Goal: Information Seeking & Learning: Find contact information

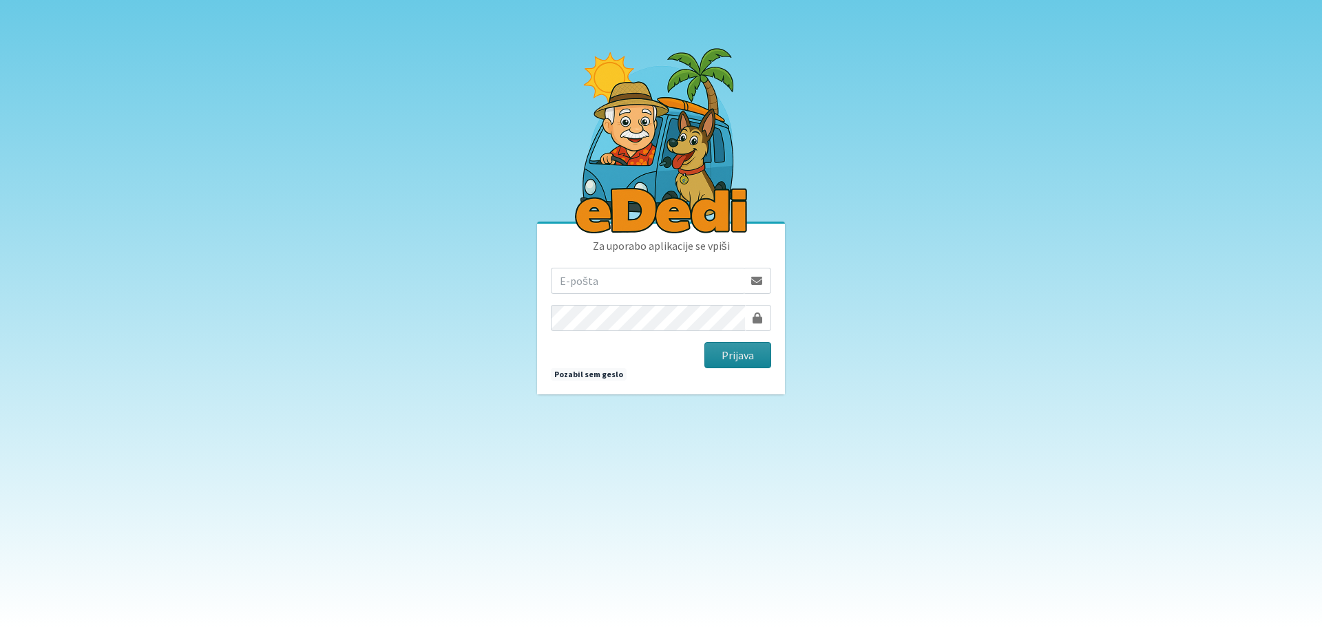
type input "rdecaraketa@t-2.si"
click at [724, 351] on button "Prijava" at bounding box center [737, 355] width 67 height 26
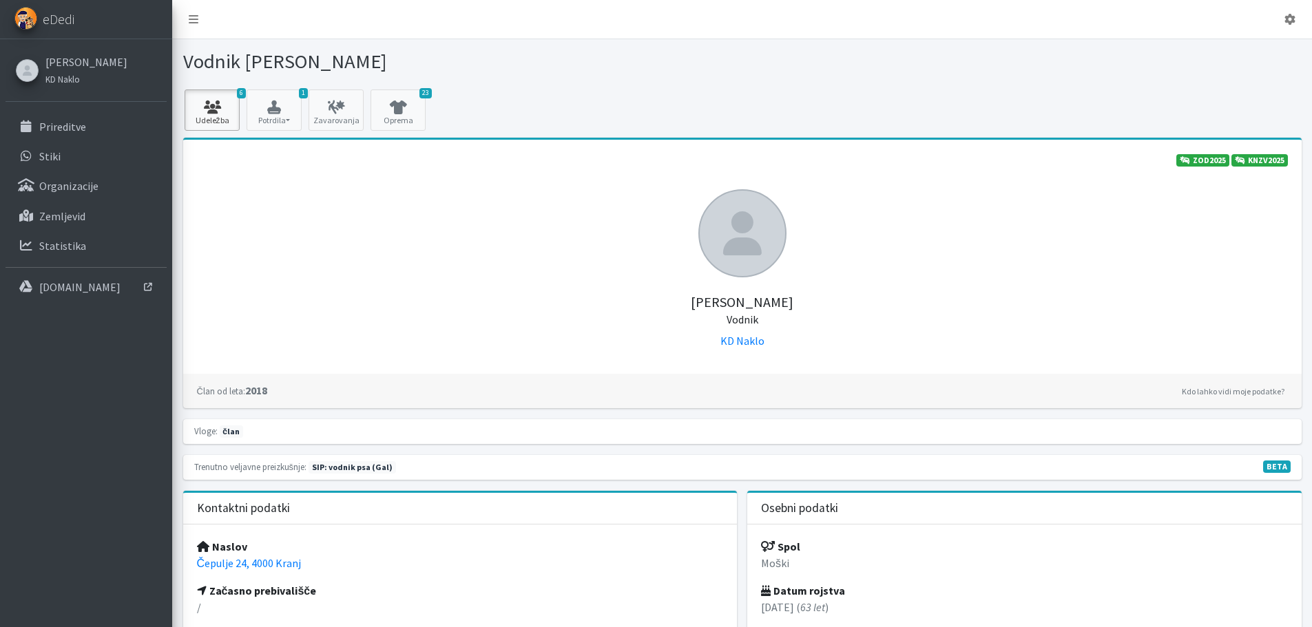
click at [230, 105] on icon at bounding box center [212, 108] width 47 height 14
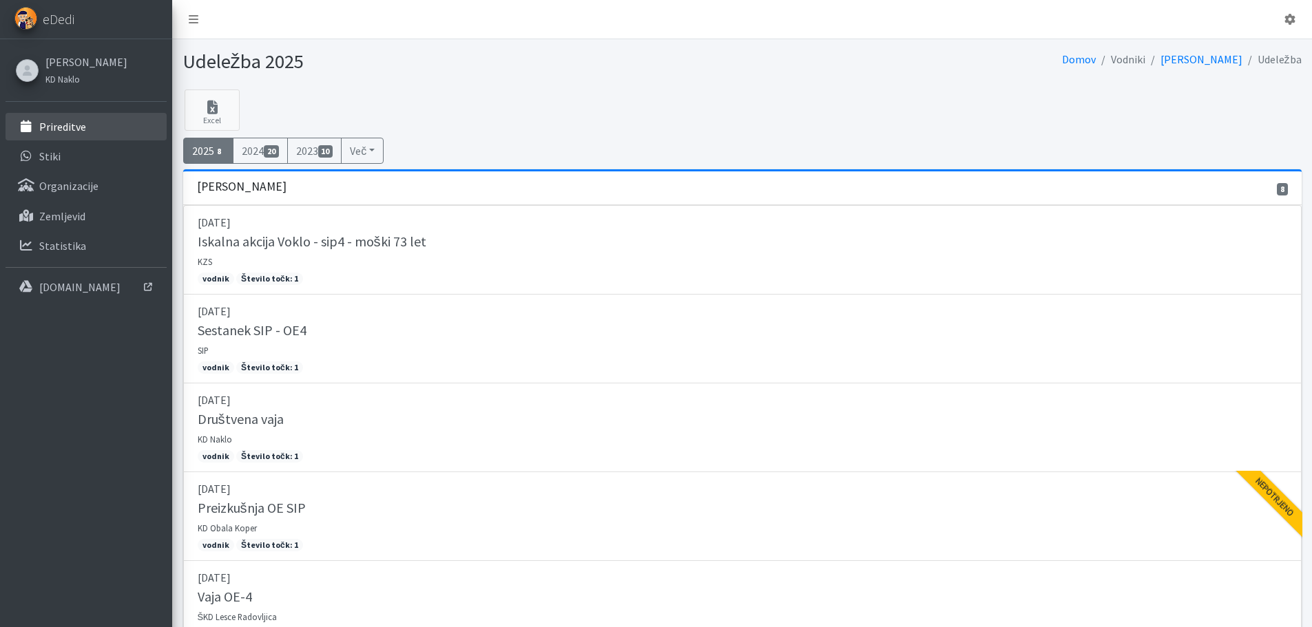
click at [84, 130] on p "Prireditve" at bounding box center [62, 127] width 47 height 14
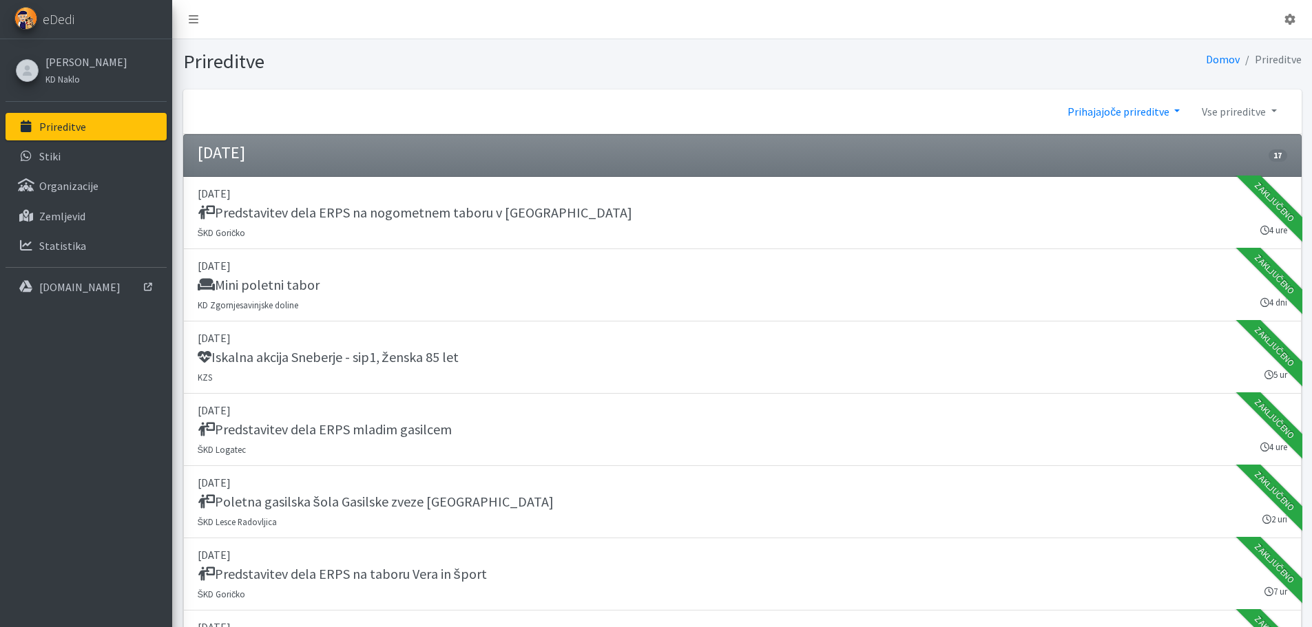
click at [1141, 111] on link "Prihajajoče prireditve" at bounding box center [1123, 112] width 134 height 28
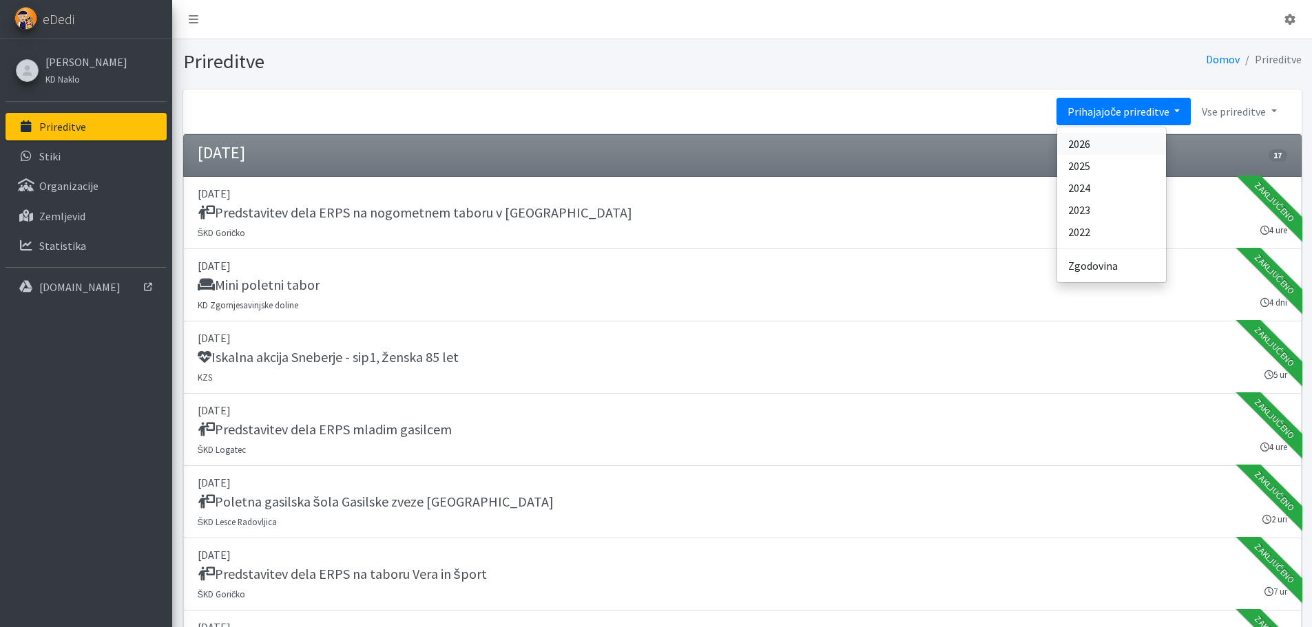
click at [1104, 140] on link "2026" at bounding box center [1111, 144] width 109 height 22
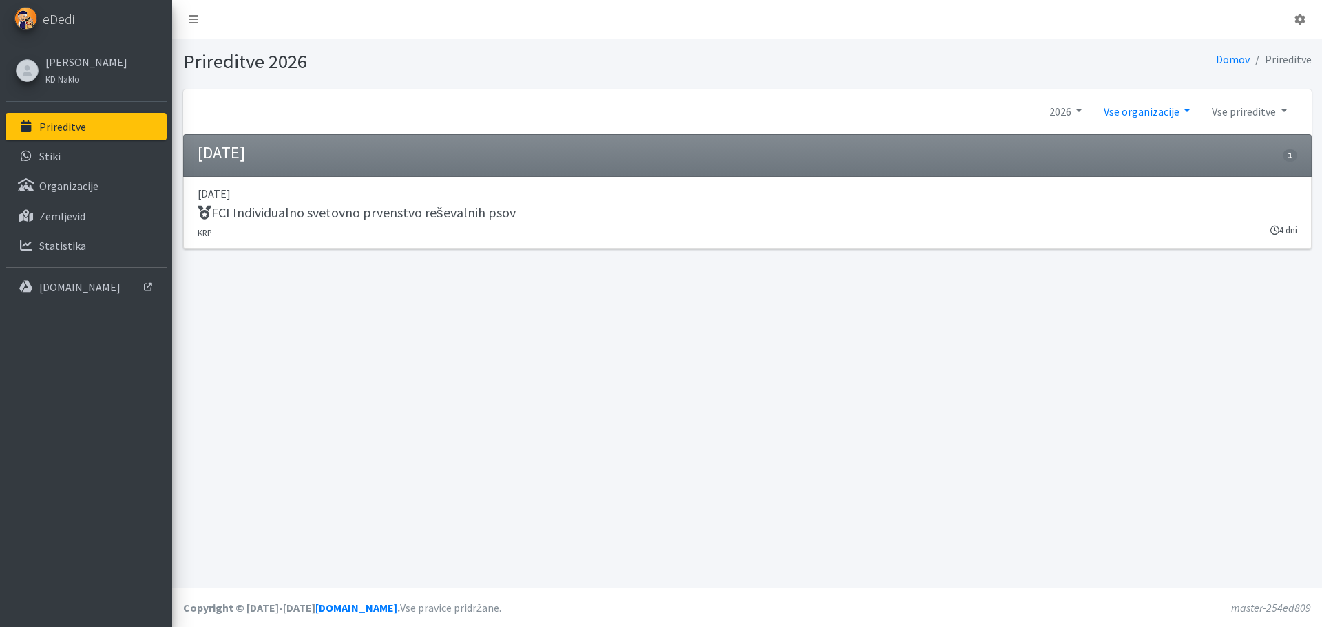
click at [1137, 110] on link "Vse organizacije" at bounding box center [1147, 112] width 108 height 28
click at [1071, 110] on link "2026" at bounding box center [1065, 112] width 54 height 28
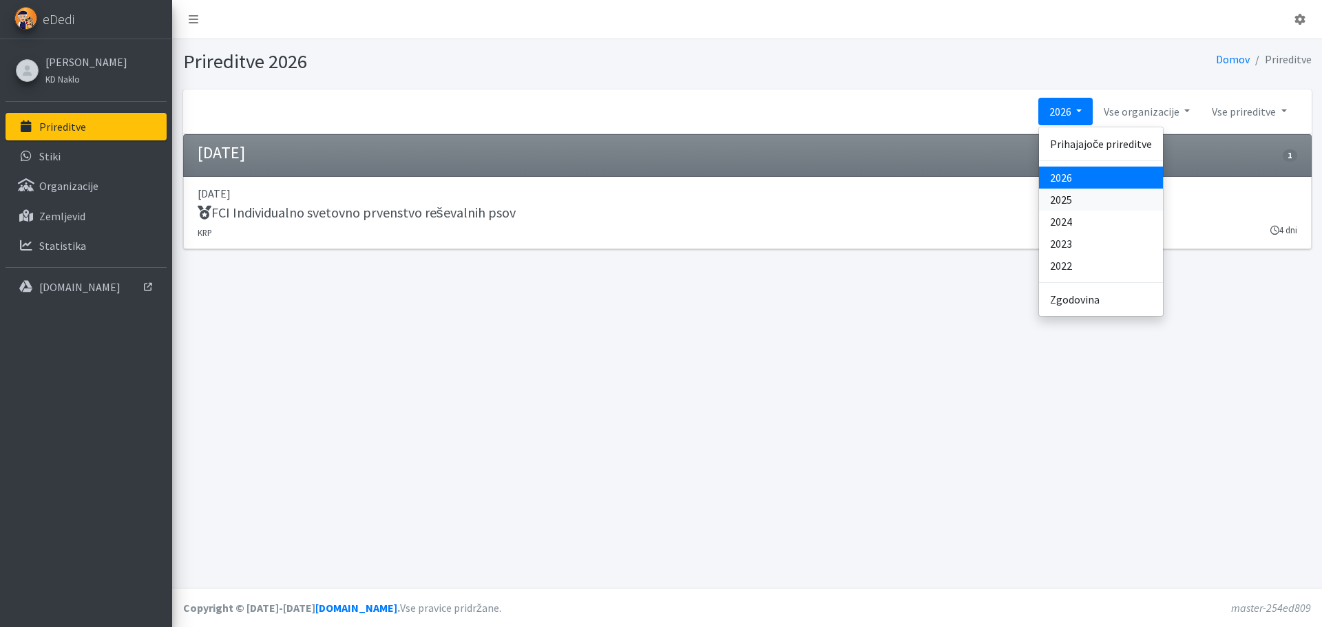
click at [1064, 199] on link "2025" at bounding box center [1101, 200] width 124 height 22
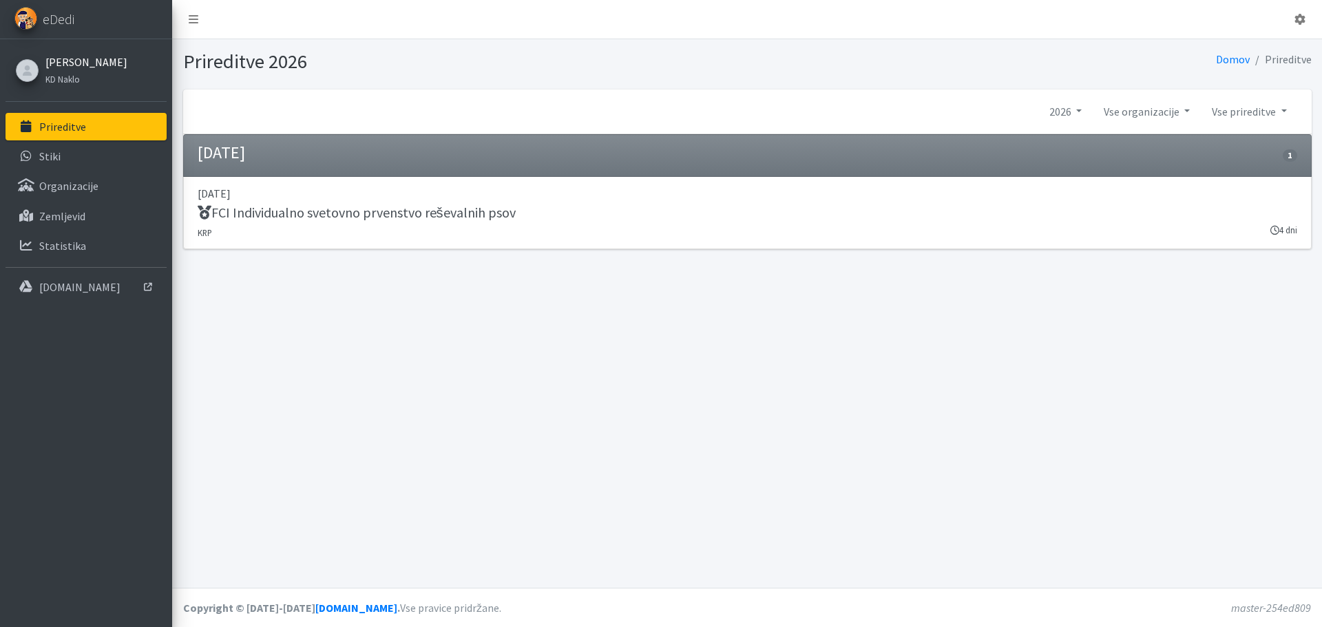
click at [65, 61] on link "[PERSON_NAME]" at bounding box center [86, 62] width 82 height 17
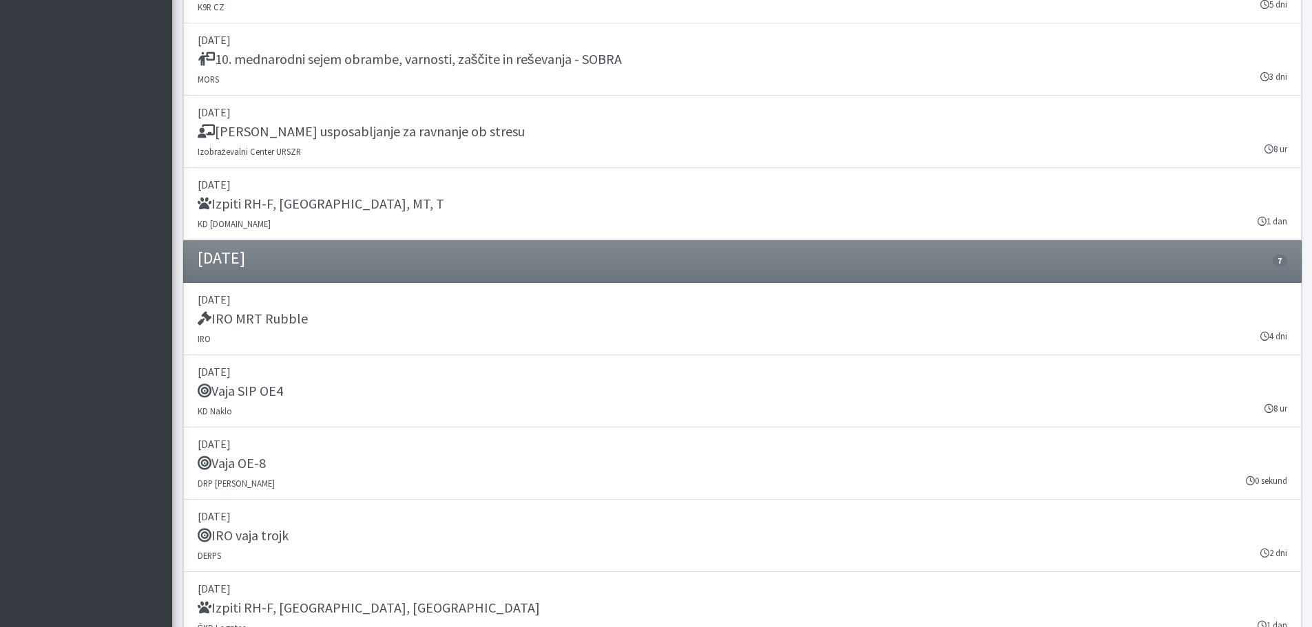
scroll to position [16201, 0]
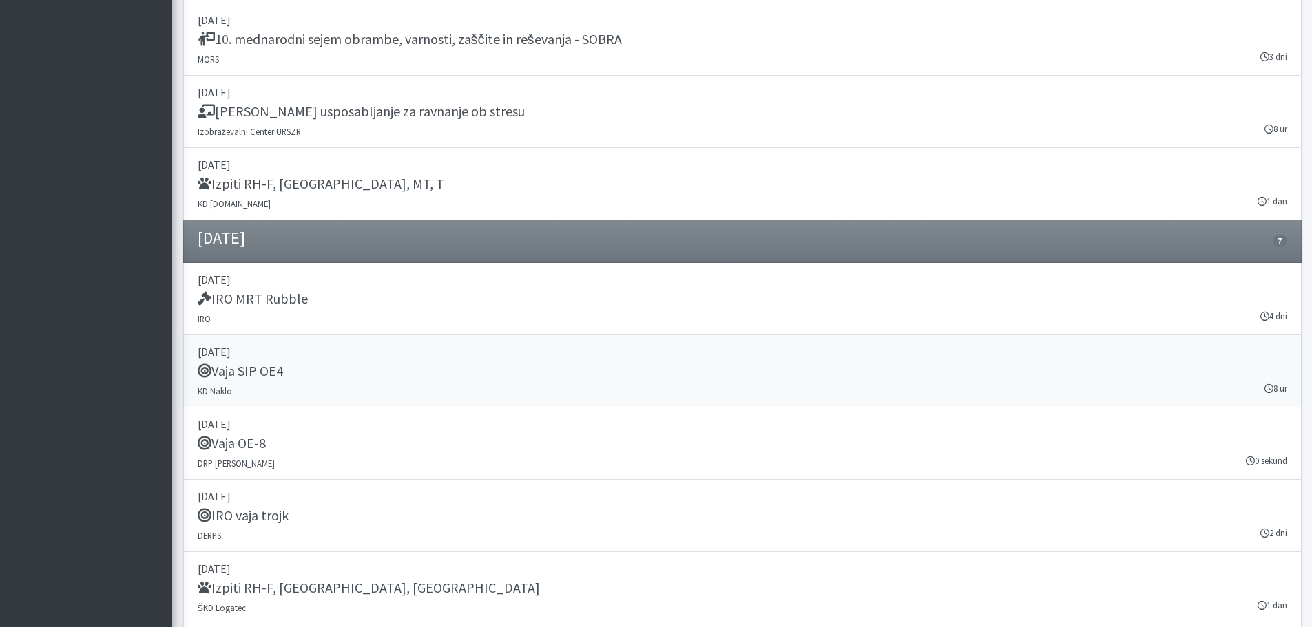
click at [233, 369] on h5 "Vaja SIP OE4" at bounding box center [240, 371] width 85 height 17
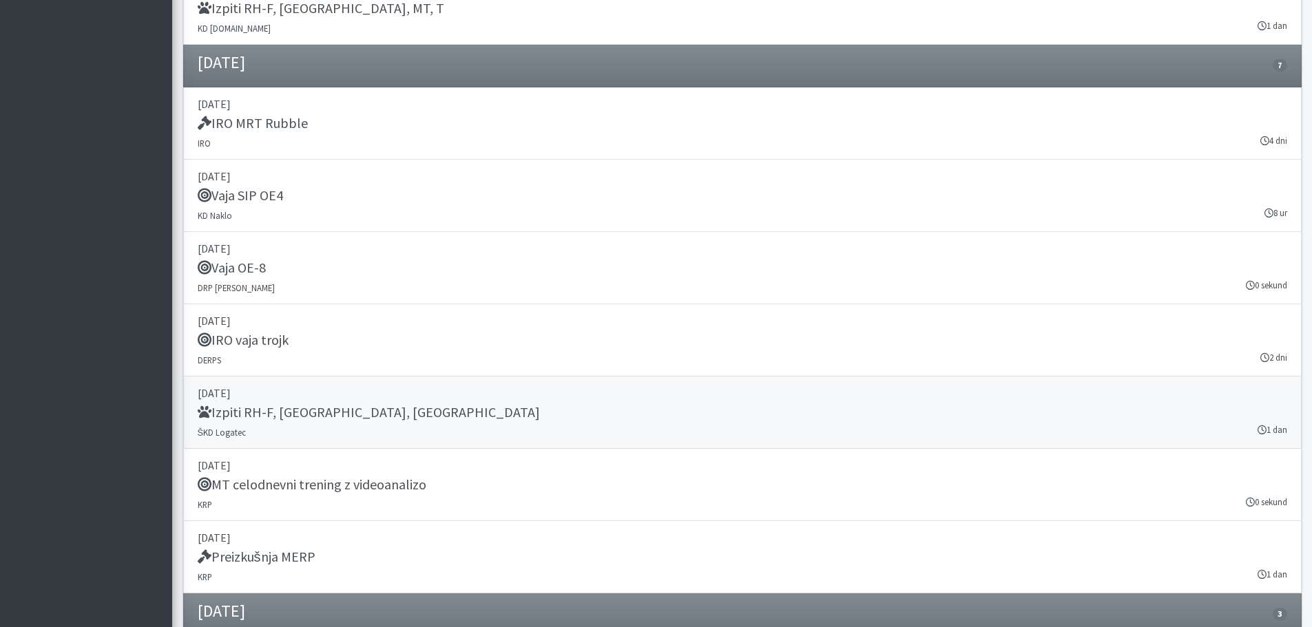
scroll to position [16652, 0]
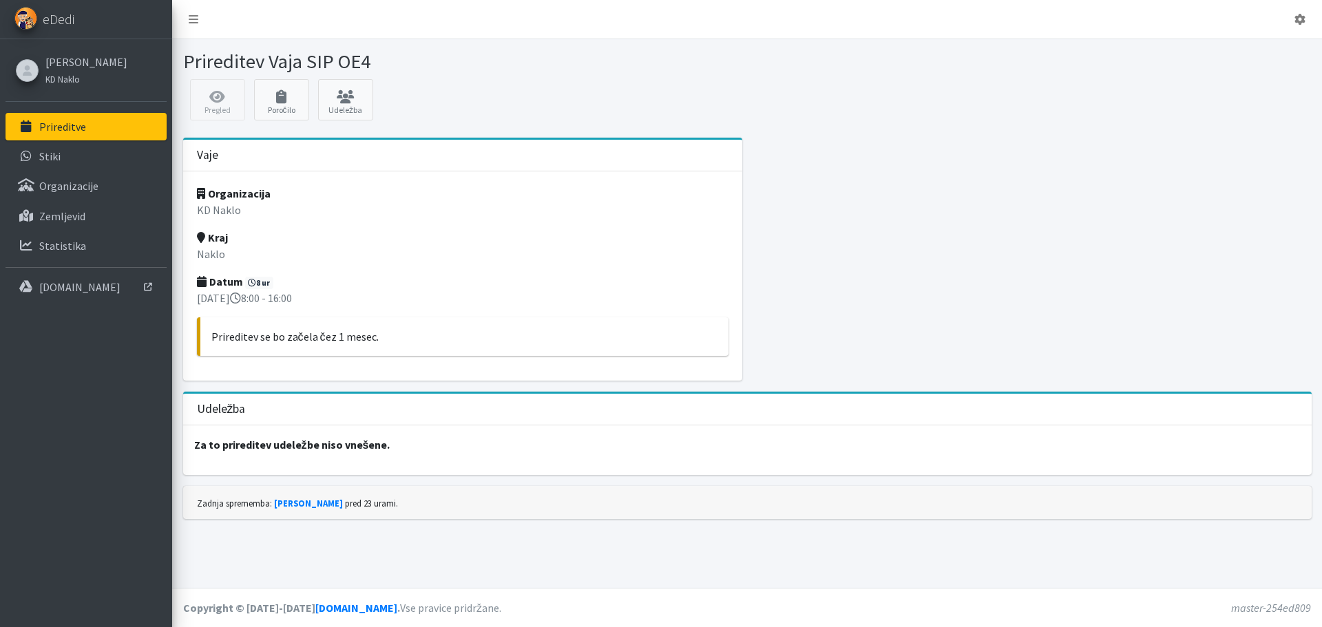
drag, startPoint x: 288, startPoint y: 299, endPoint x: 334, endPoint y: 297, distance: 46.2
click at [334, 297] on p "03. oktober 2025 8:00 - 16:00" at bounding box center [462, 298] width 531 height 17
click at [335, 297] on p "03. oktober 2025 8:00 - 16:00" at bounding box center [462, 298] width 531 height 17
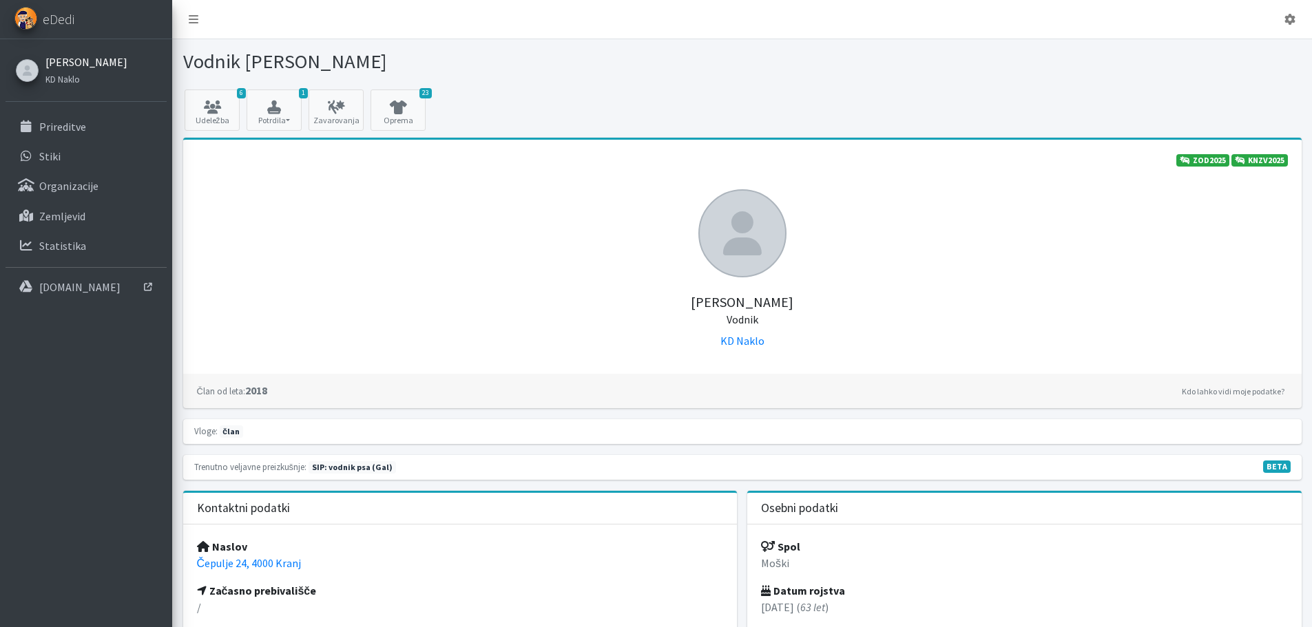
click at [63, 70] on link "[PERSON_NAME]" at bounding box center [86, 62] width 82 height 17
click at [65, 79] on small "KD Naklo" at bounding box center [62, 79] width 34 height 11
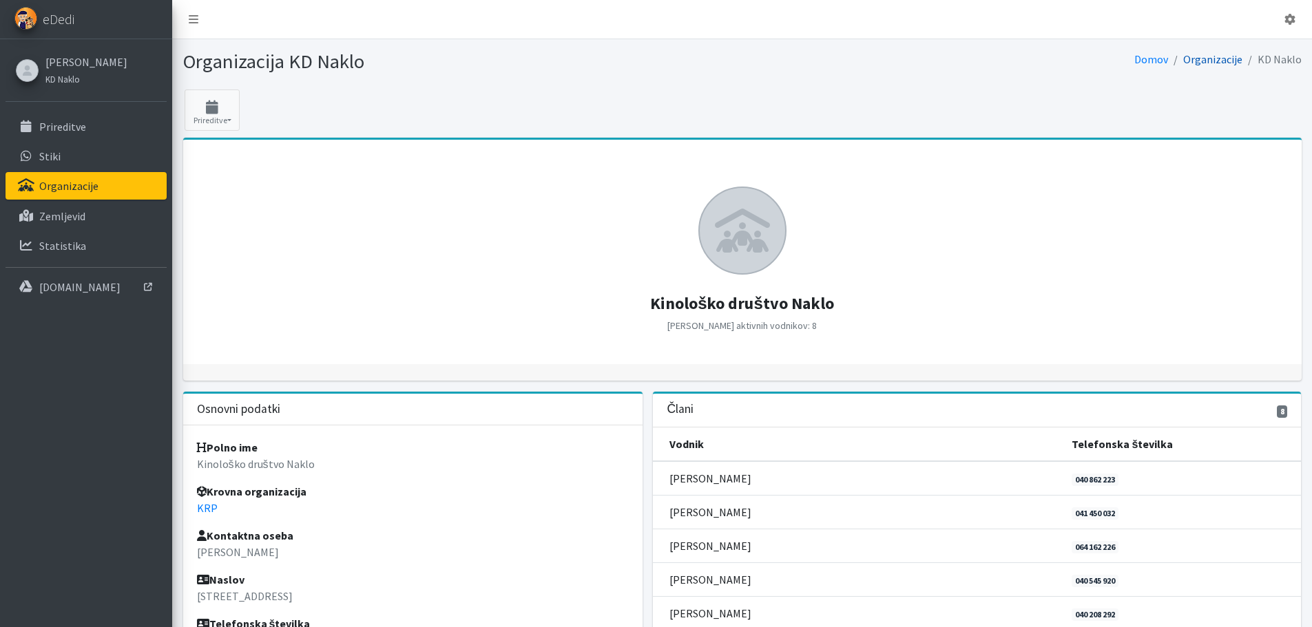
click at [1220, 57] on link "Organizacije" at bounding box center [1212, 59] width 59 height 14
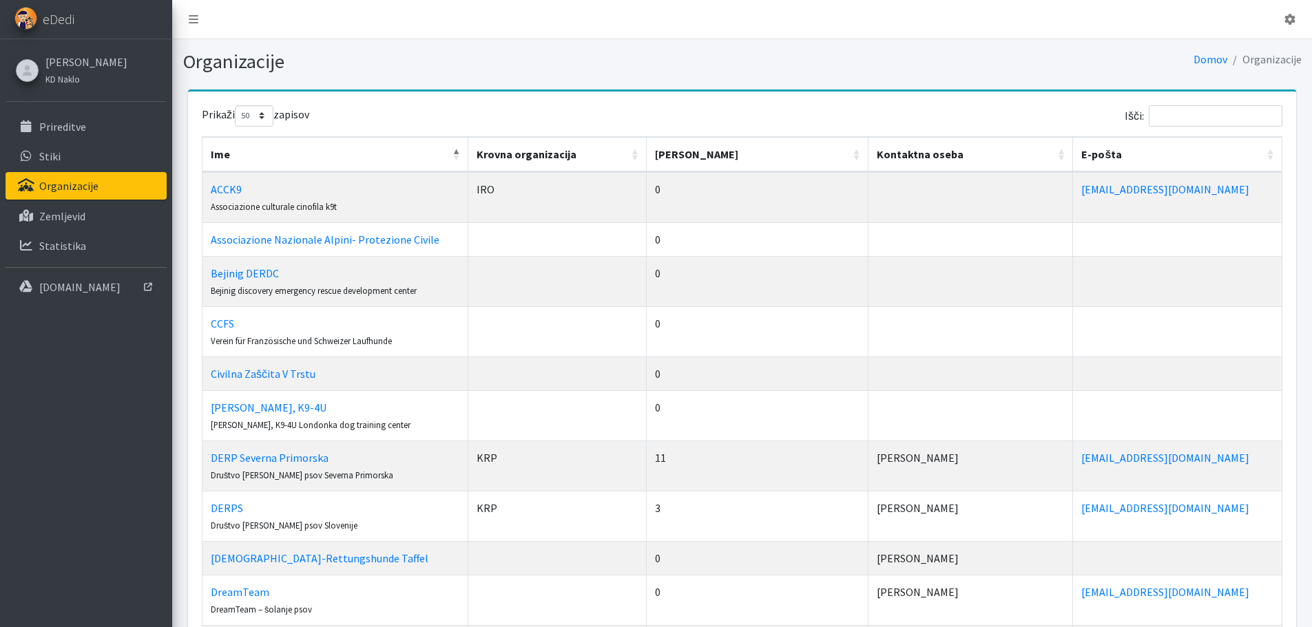
select select "50"
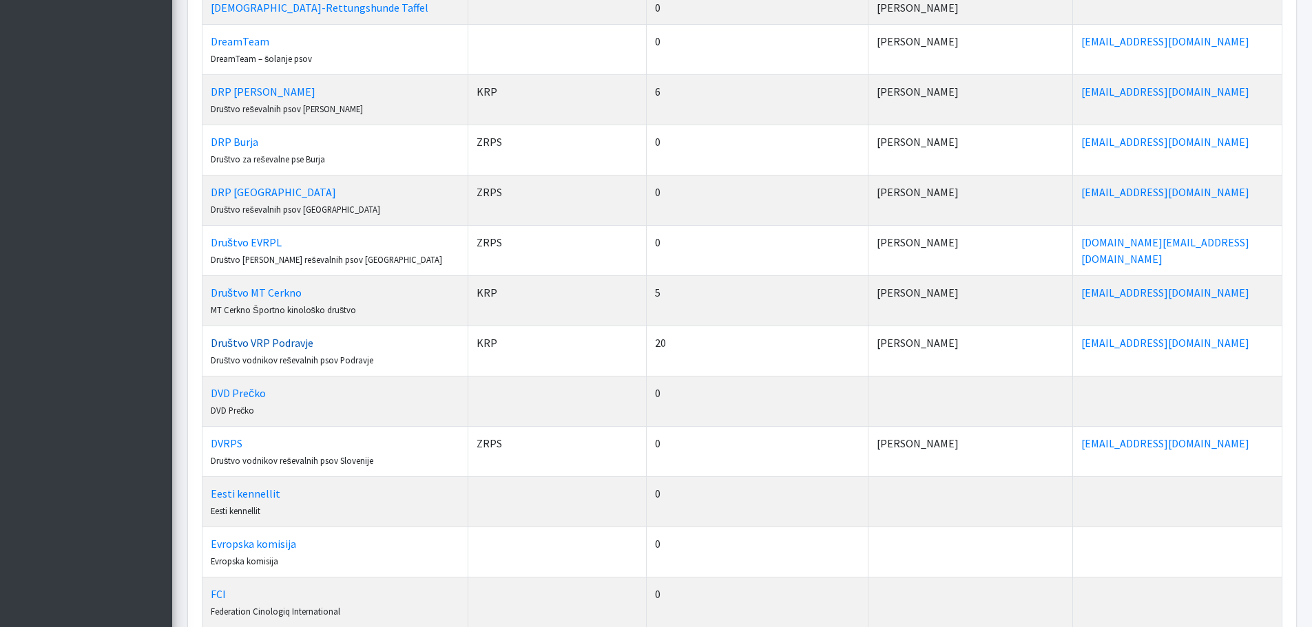
scroll to position [757, 0]
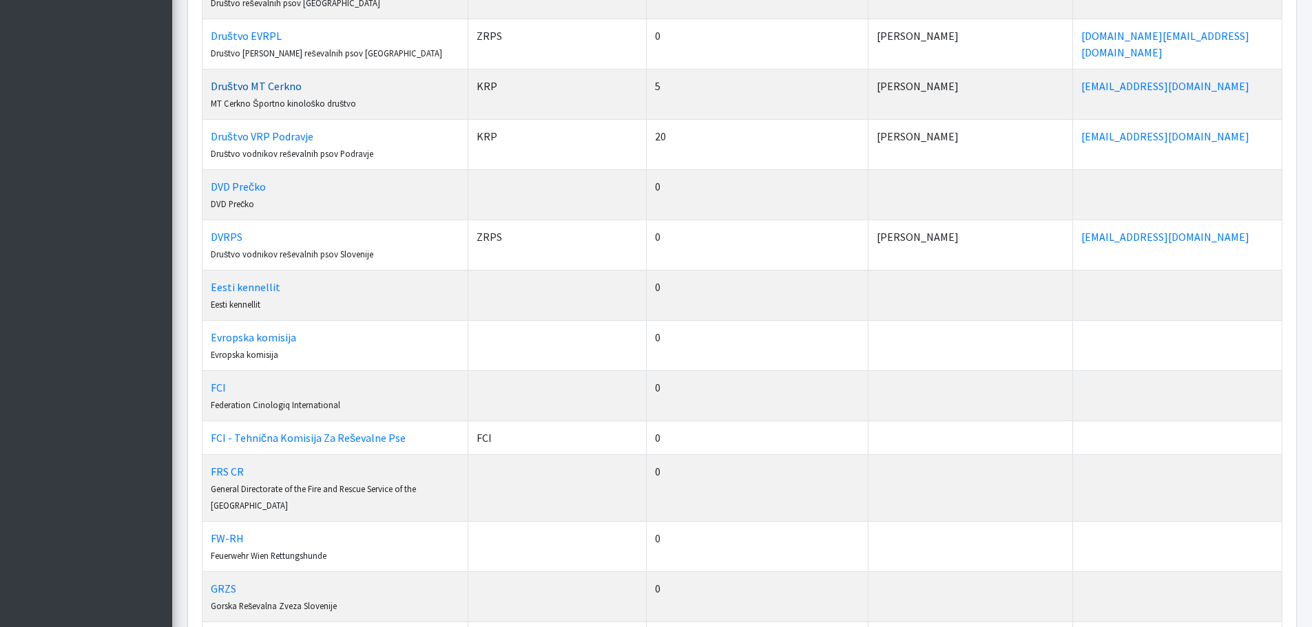
click at [266, 93] on link "Društvo MT Cerkno" at bounding box center [256, 86] width 91 height 14
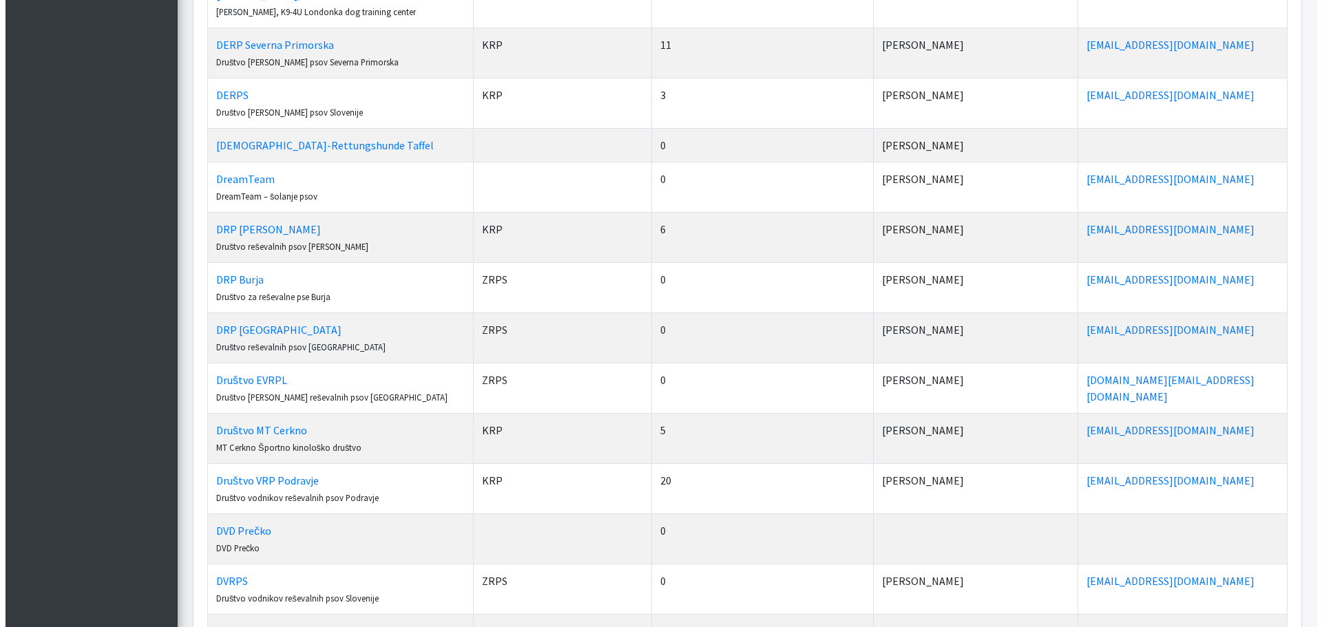
scroll to position [0, 0]
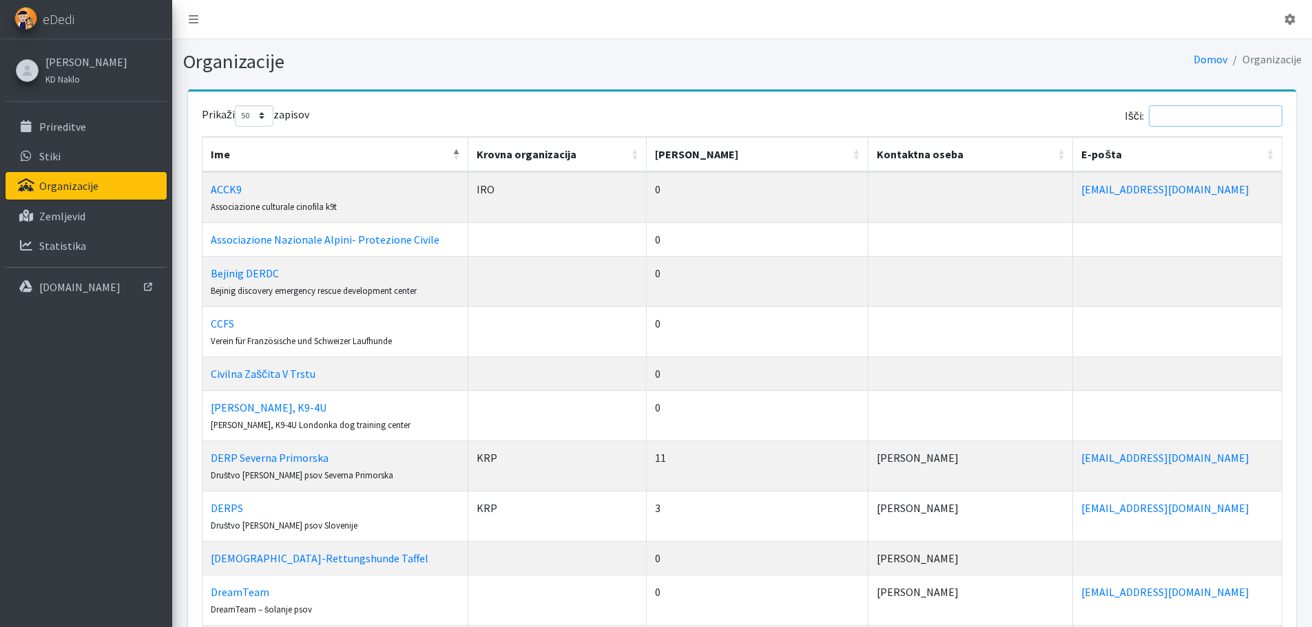
click at [1199, 116] on input "Išči:" at bounding box center [1215, 115] width 134 height 21
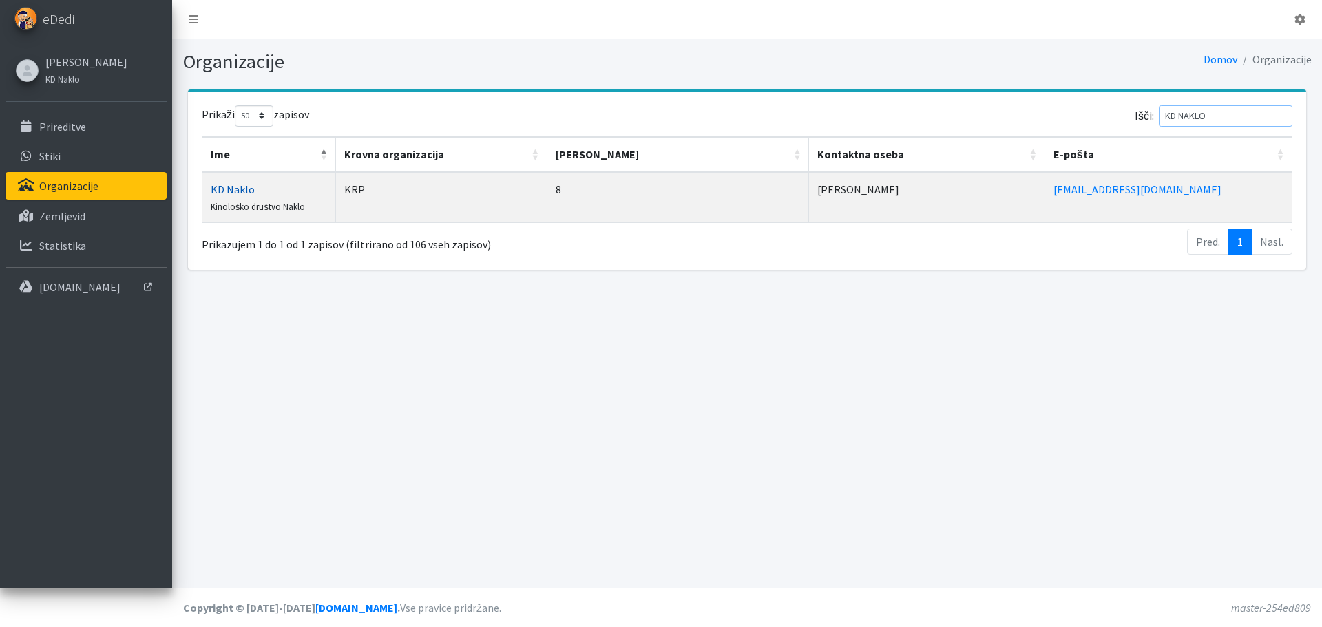
type input "KD NAKLO"
click at [231, 189] on link "KD Naklo" at bounding box center [233, 189] width 44 height 14
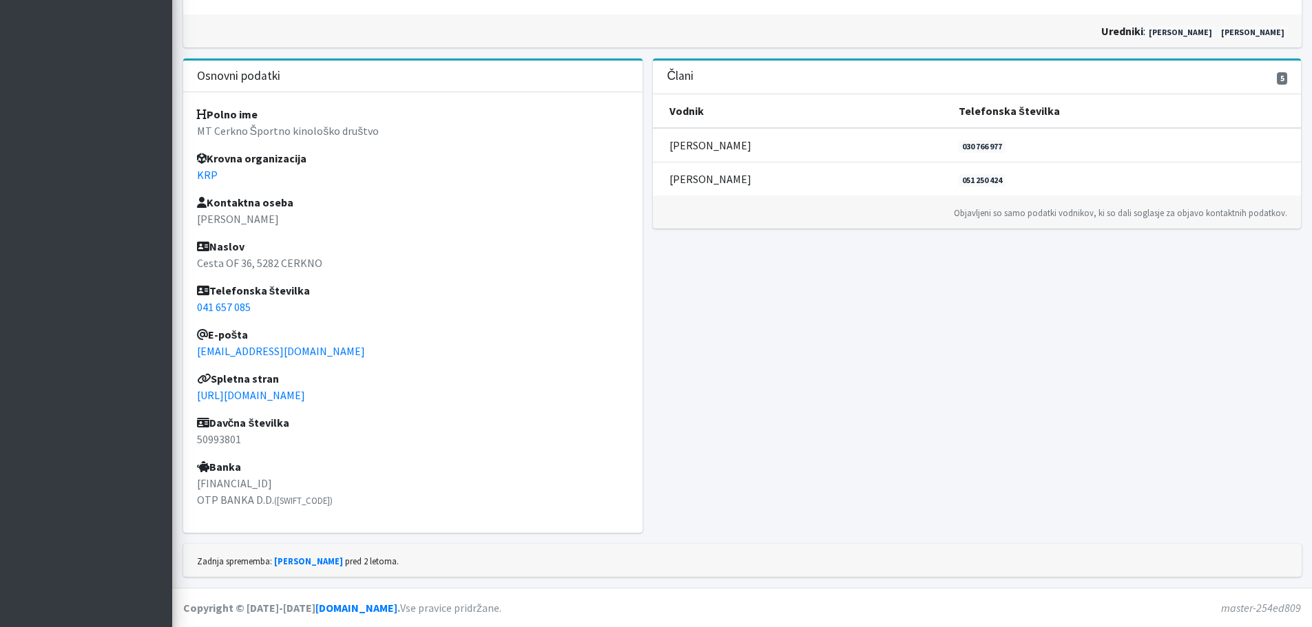
scroll to position [6, 0]
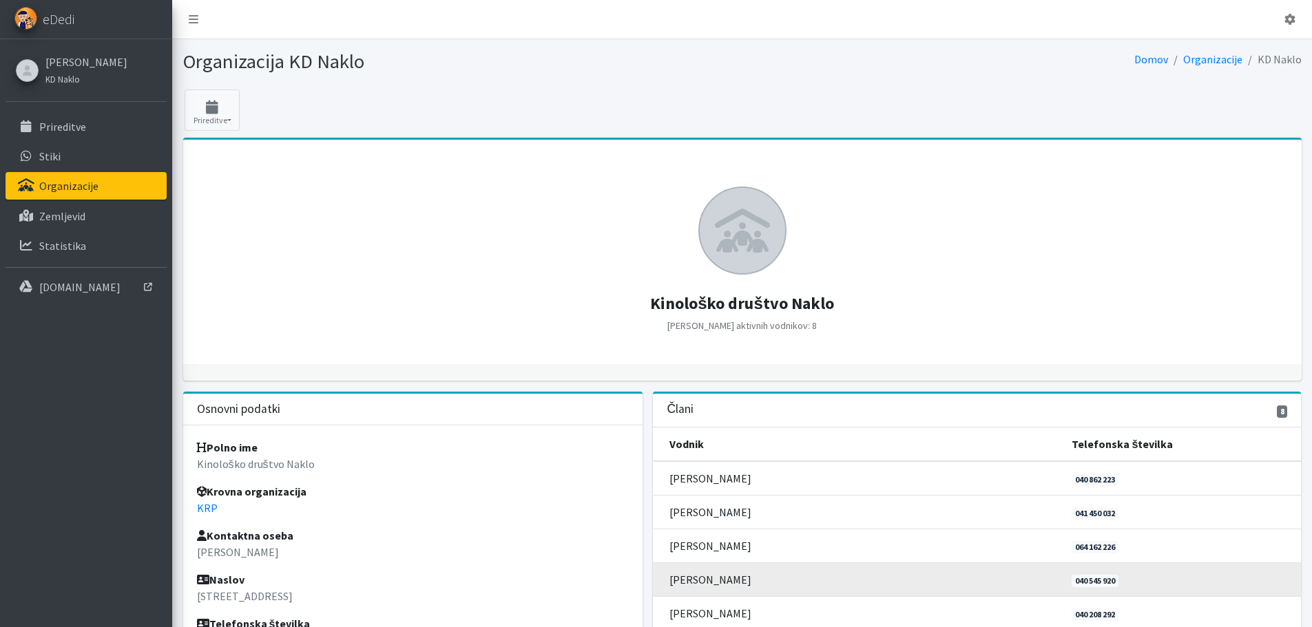
scroll to position [207, 0]
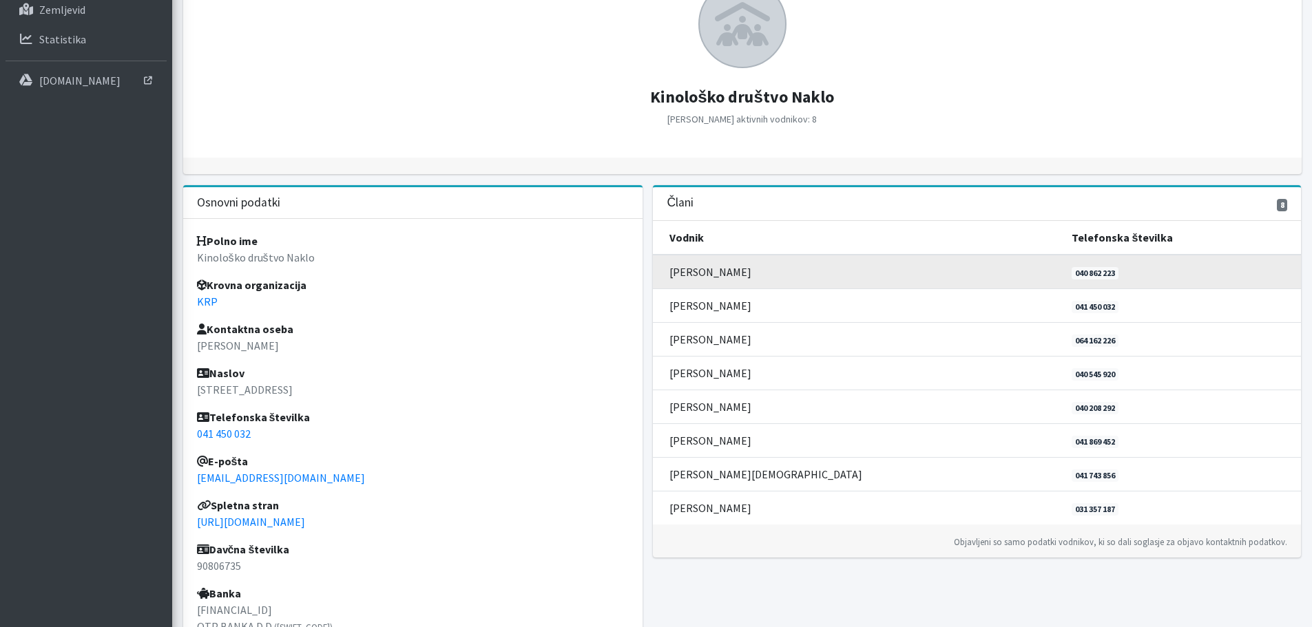
click at [684, 274] on td "Anže Podobnik" at bounding box center [858, 272] width 410 height 34
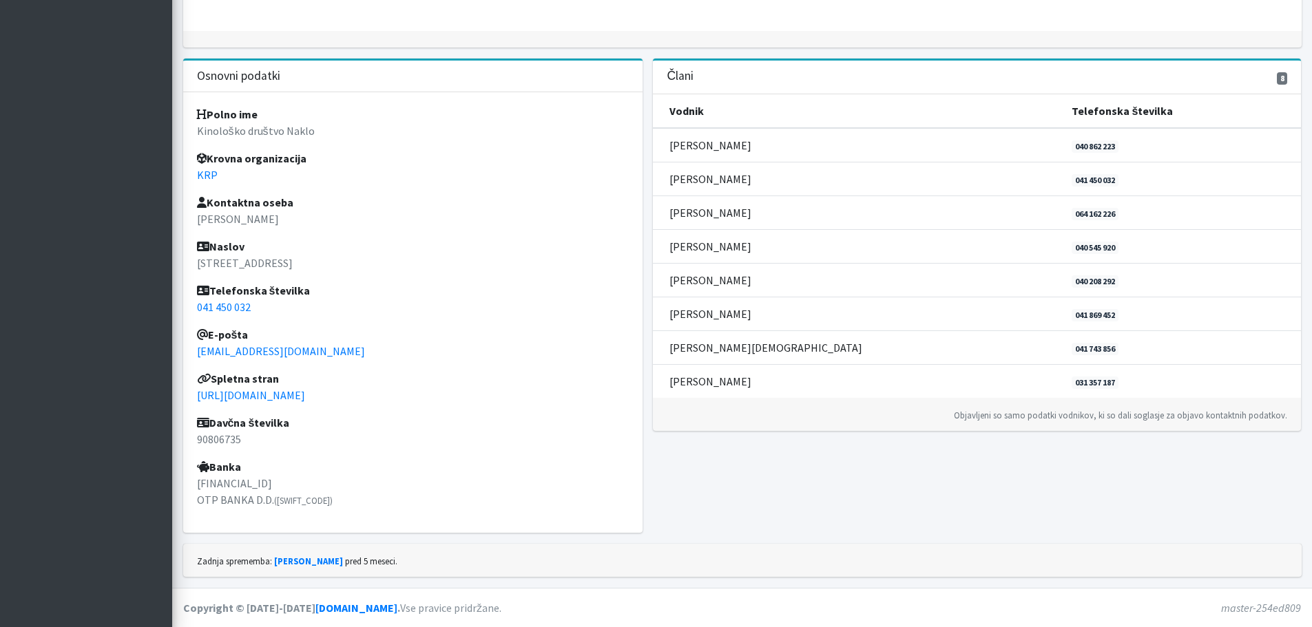
scroll to position [0, 0]
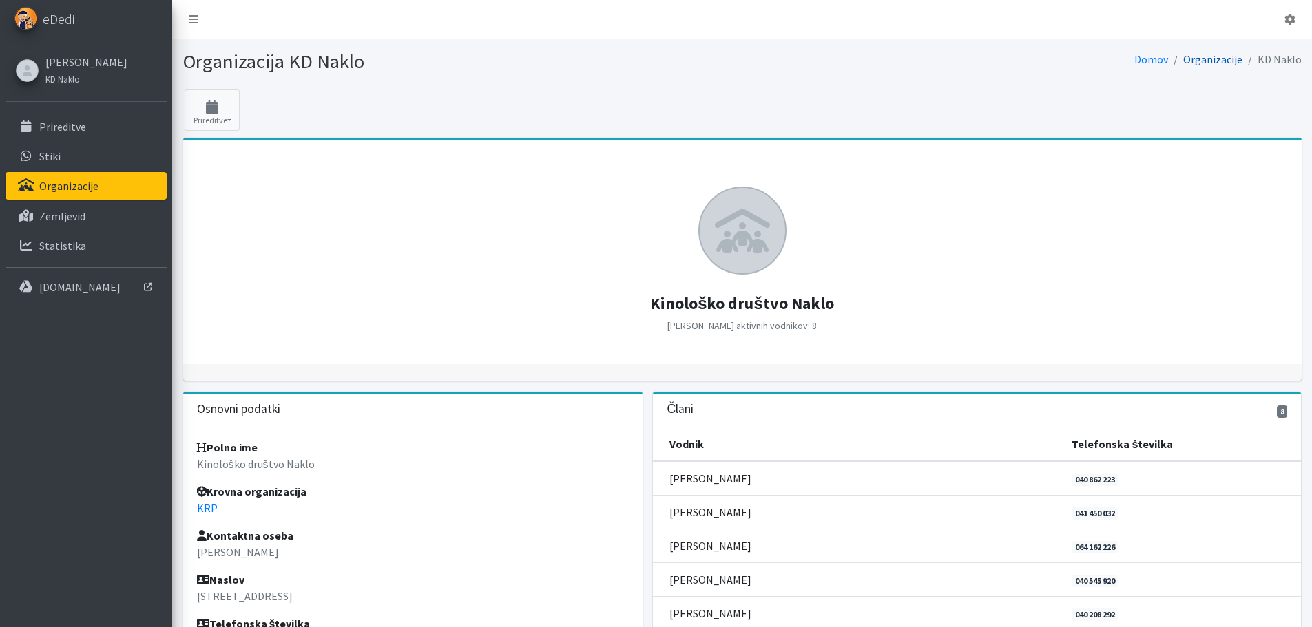
click at [1224, 59] on link "Organizacije" at bounding box center [1212, 59] width 59 height 14
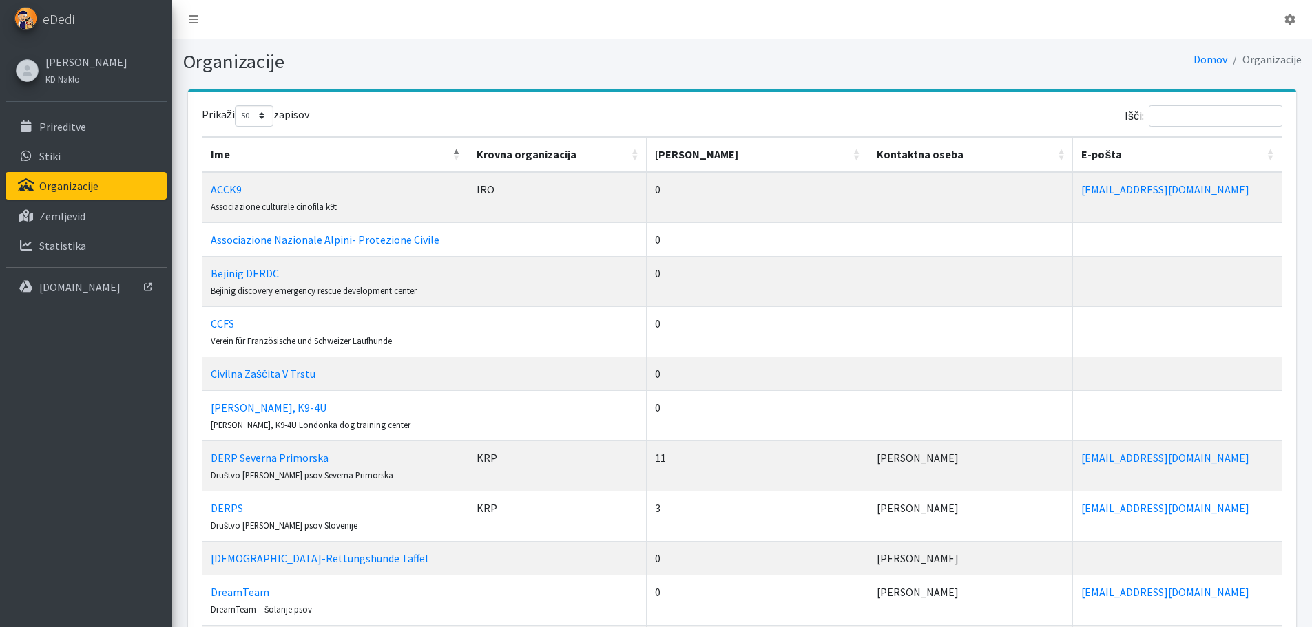
select select "50"
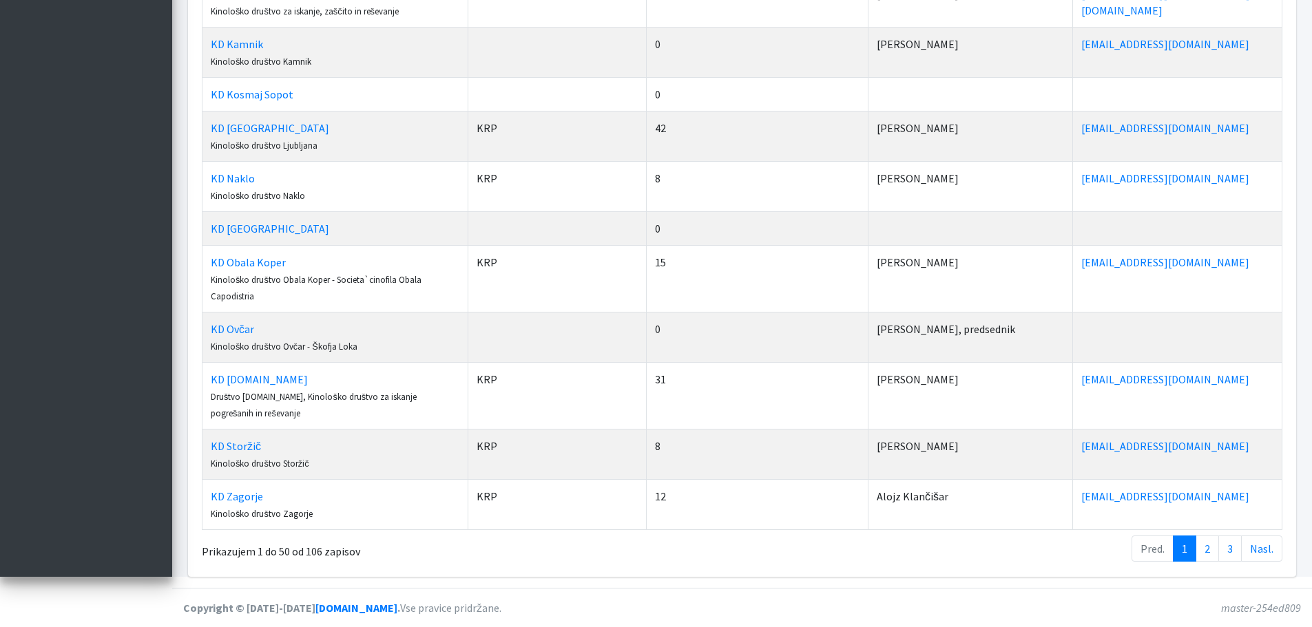
scroll to position [2222, 0]
click at [235, 180] on link "KD Naklo" at bounding box center [233, 178] width 44 height 14
click at [1081, 443] on link "[EMAIL_ADDRESS][DOMAIN_NAME]" at bounding box center [1165, 446] width 168 height 14
click at [231, 443] on link "KD Storžič" at bounding box center [236, 446] width 50 height 14
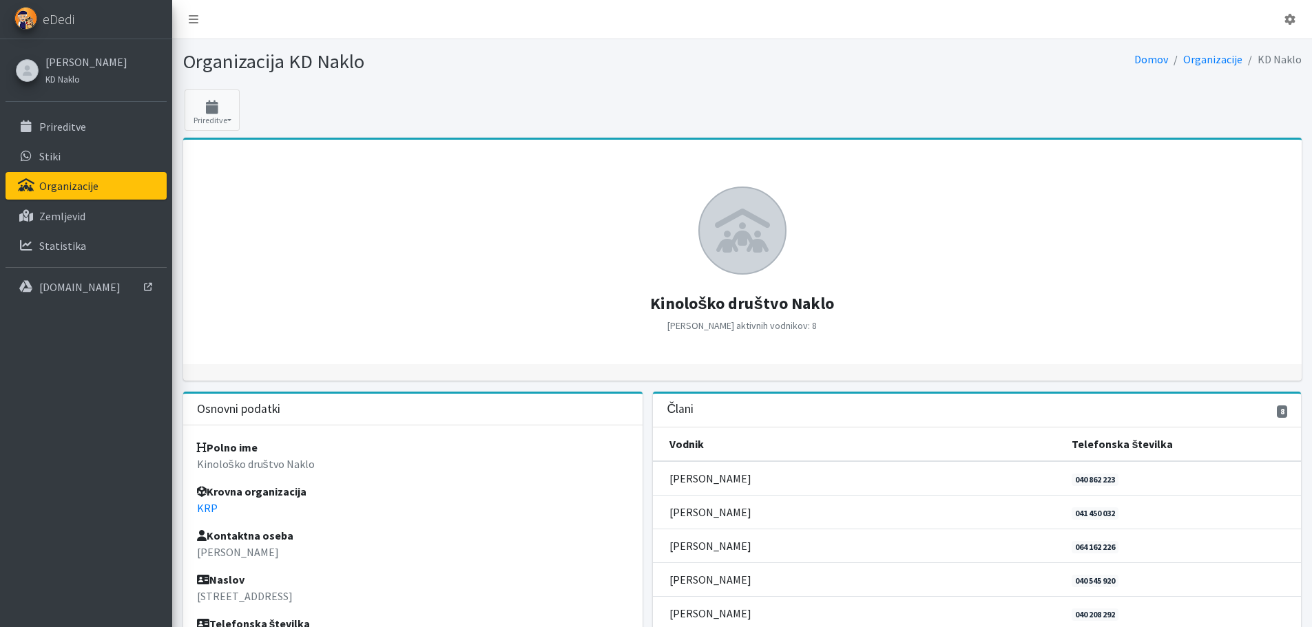
scroll to position [207, 0]
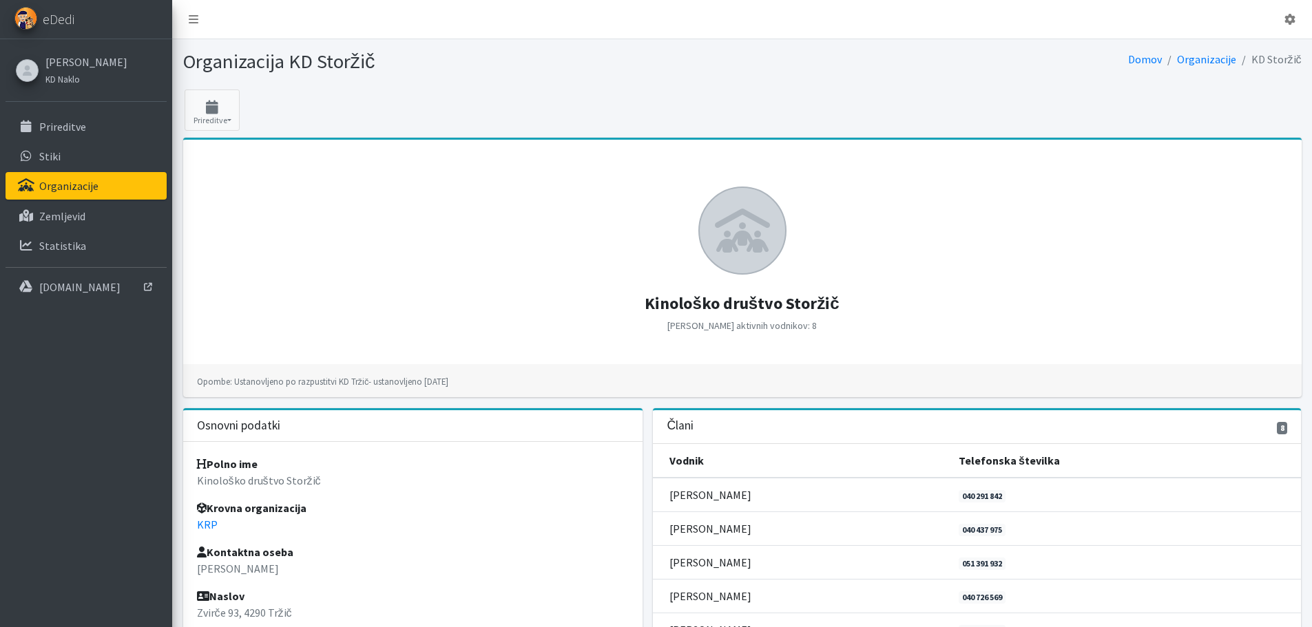
scroll to position [275, 0]
